Goal: Task Accomplishment & Management: Manage account settings

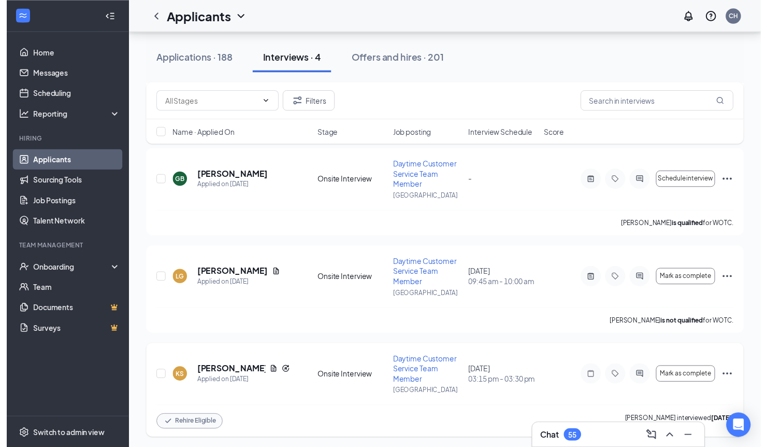
scroll to position [139, 0]
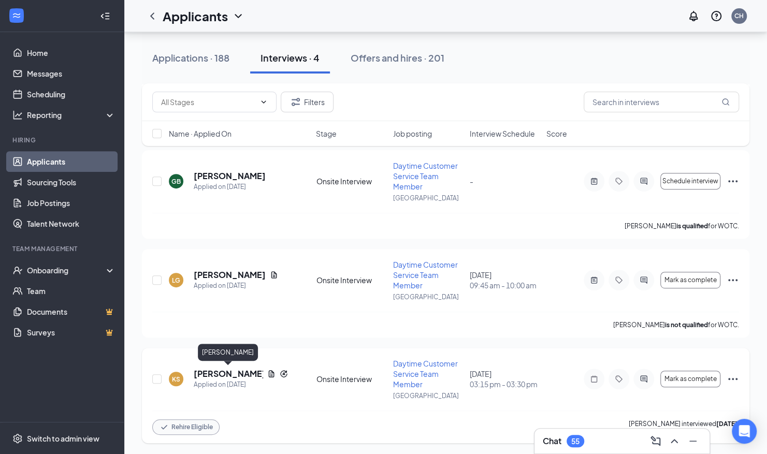
click at [229, 365] on div "[PERSON_NAME]" at bounding box center [228, 354] width 60 height 21
click at [229, 375] on h5 "[PERSON_NAME]" at bounding box center [228, 373] width 69 height 11
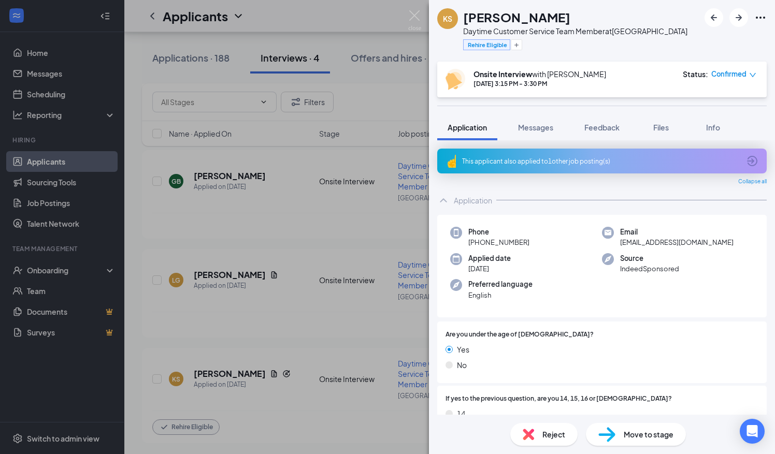
click at [357, 238] on div "KS [PERSON_NAME] Daytime Customer Service Team Member at [GEOGRAPHIC_DATA] Rehi…" at bounding box center [387, 227] width 775 height 454
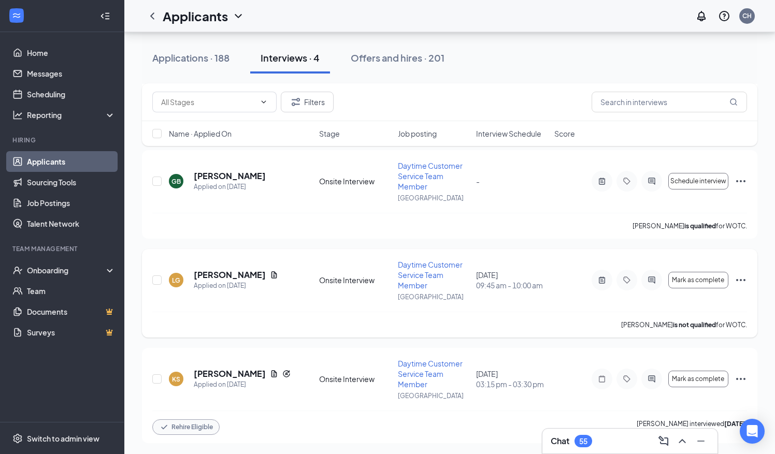
click at [339, 233] on div "[PERSON_NAME] is qualified for WOTC." at bounding box center [449, 226] width 595 height 26
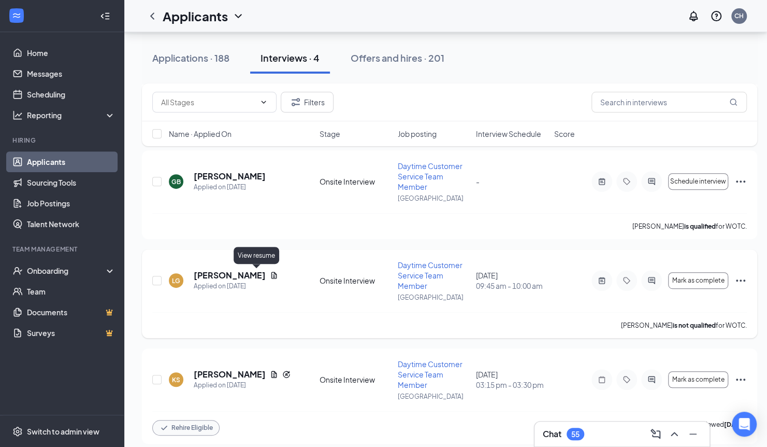
click at [270, 273] on icon "Document" at bounding box center [274, 275] width 8 height 8
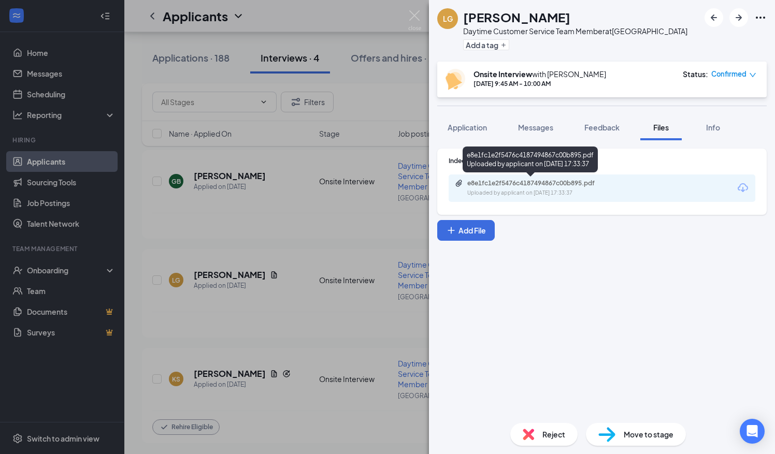
click at [491, 191] on div "Uploaded by applicant on [DATE] 17:33:37" at bounding box center [544, 193] width 155 height 8
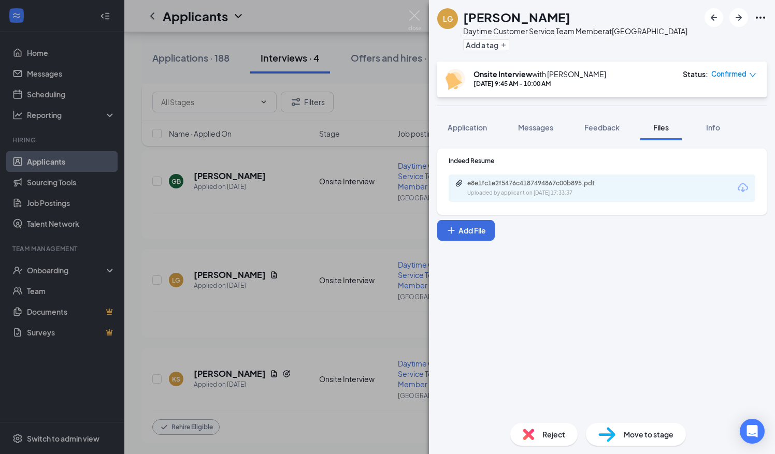
click at [340, 335] on div "LG [PERSON_NAME] Daytime Customer Service Team Member at [GEOGRAPHIC_DATA] Add …" at bounding box center [387, 227] width 775 height 454
